Goal: Find contact information: Find contact information

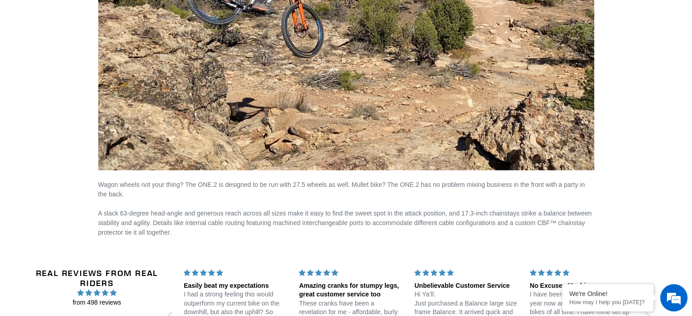
scroll to position [1736, 0]
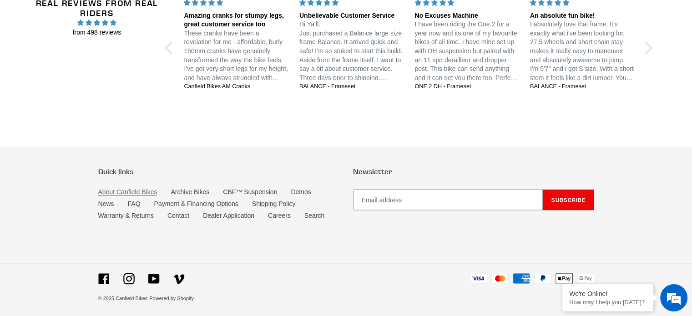
click at [131, 188] on link "About Canfield Bikes" at bounding box center [127, 192] width 59 height 8
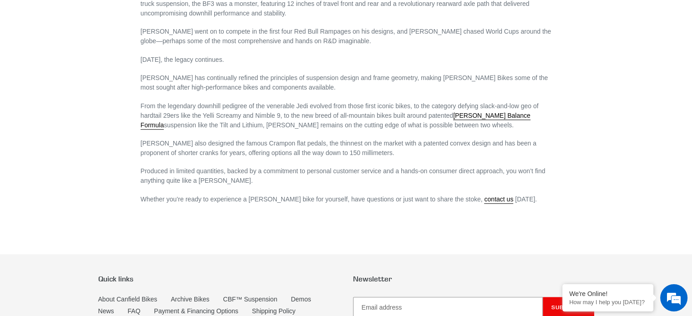
scroll to position [655, 0]
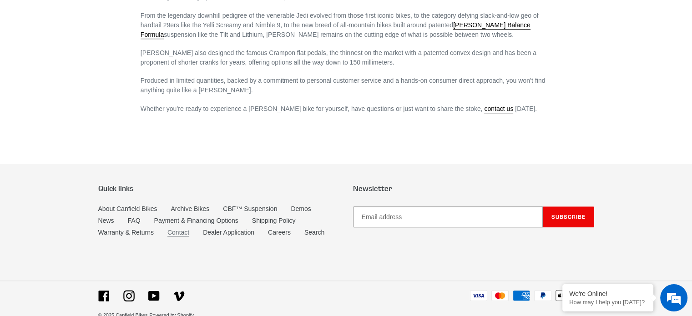
click at [170, 229] on link "Contact" at bounding box center [178, 233] width 22 height 8
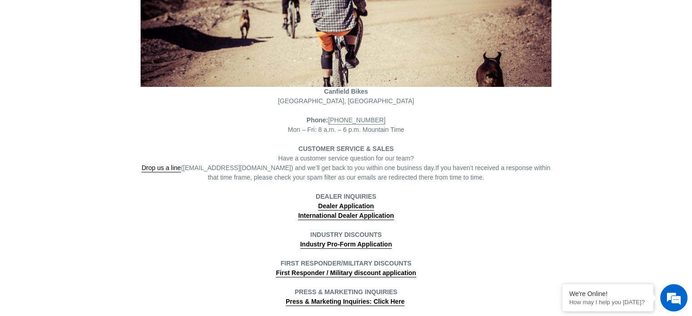
scroll to position [167, 0]
